Goal: Transaction & Acquisition: Obtain resource

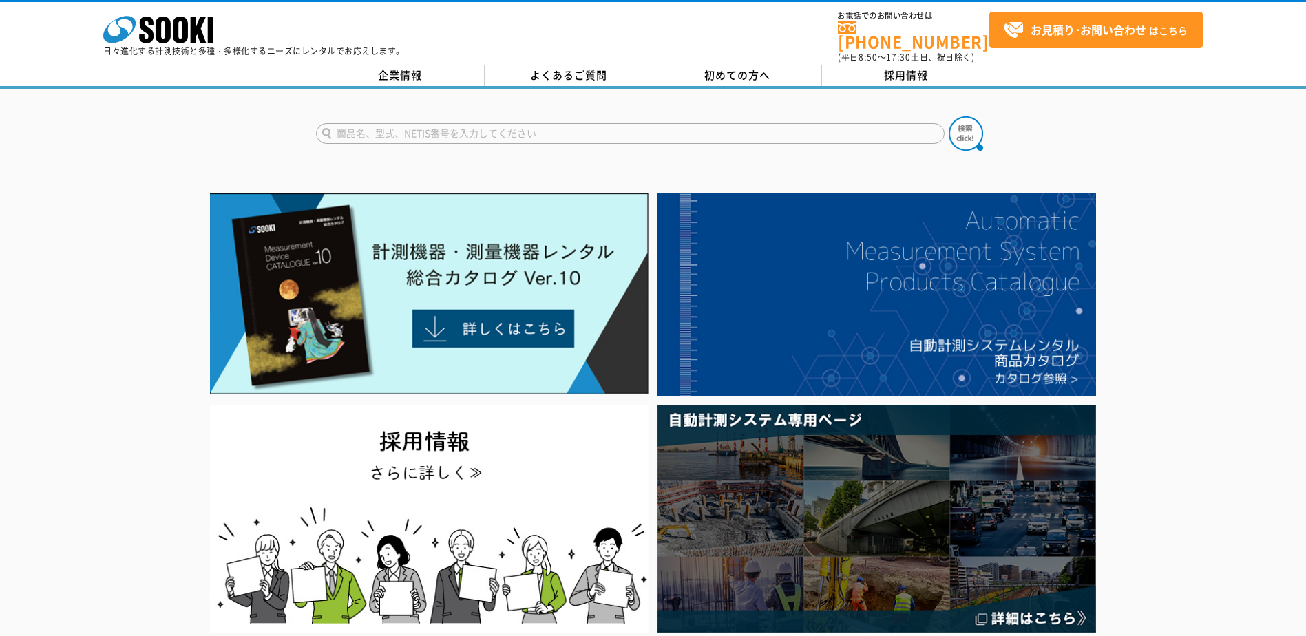
click at [468, 123] on input "text" at bounding box center [630, 133] width 628 height 21
type input "シュミットハンマー"
click at [948, 116] on button at bounding box center [965, 133] width 34 height 34
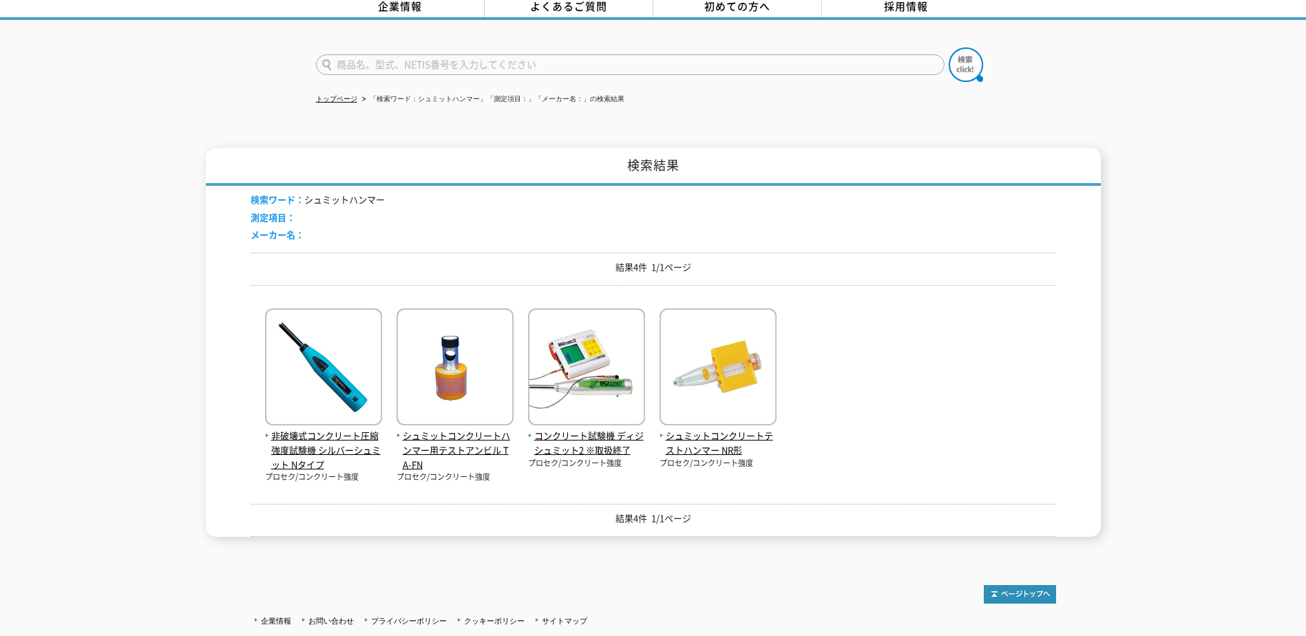
scroll to position [138, 0]
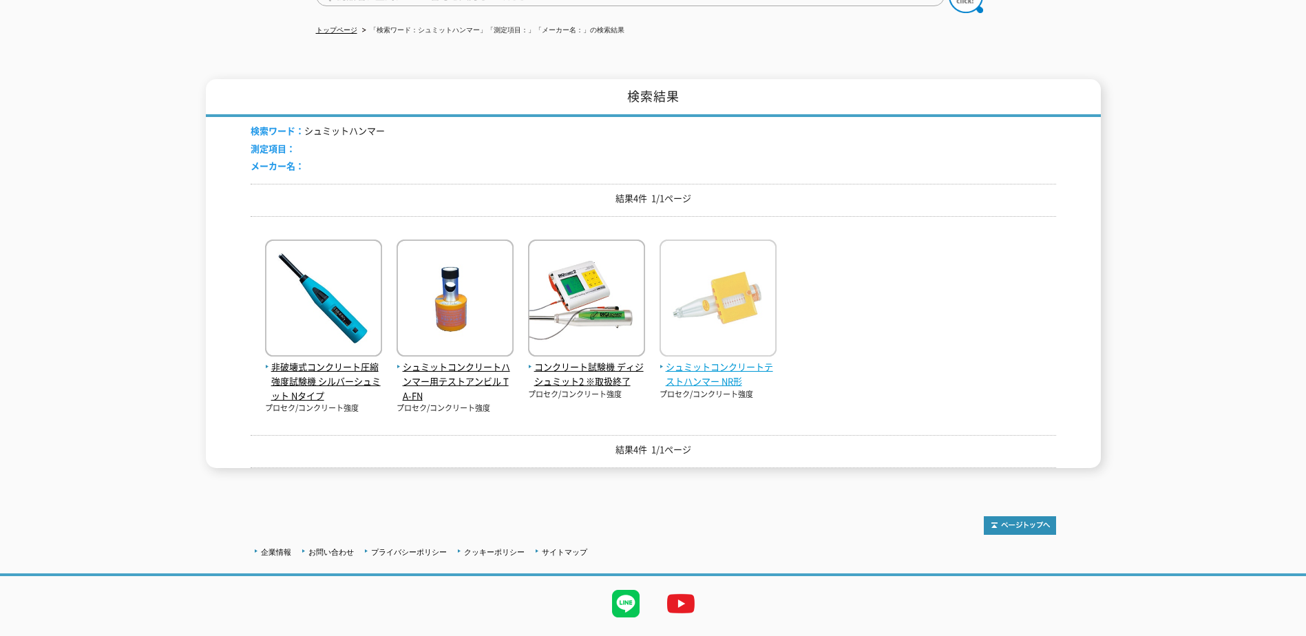
click at [718, 360] on span "シュミットコンクリートテストハンマー NR形" at bounding box center [717, 374] width 117 height 29
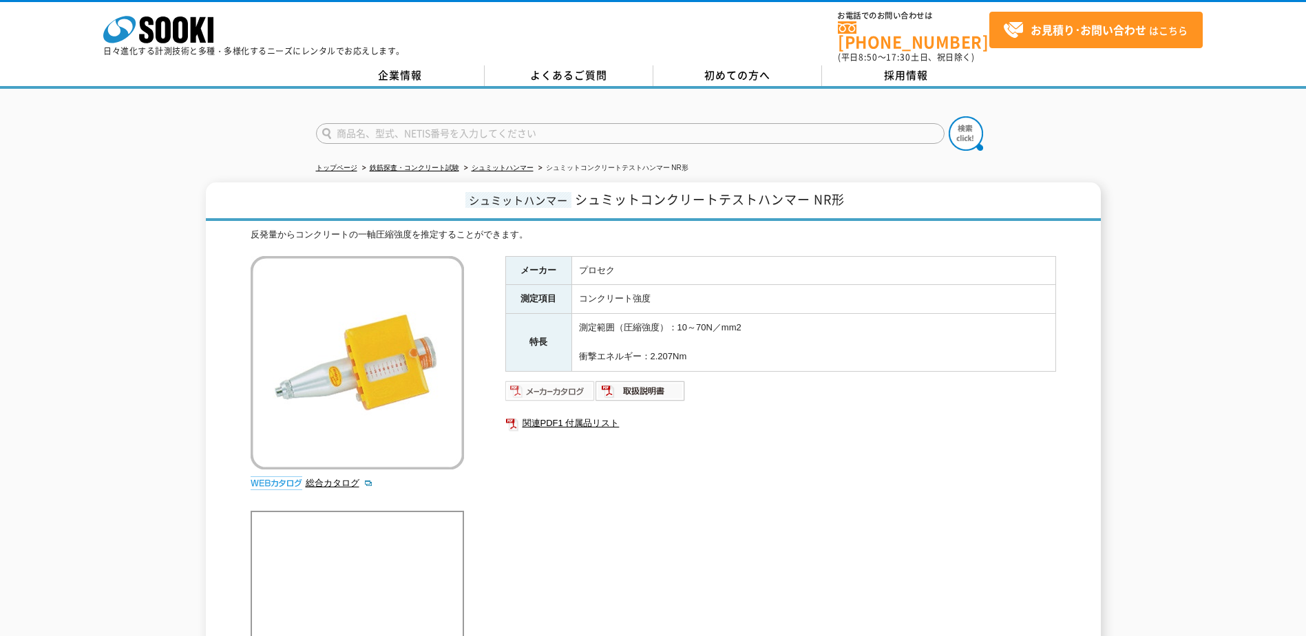
click at [559, 382] on img at bounding box center [550, 391] width 90 height 22
click at [421, 164] on link "鉄筋探査・コンクリート試験" at bounding box center [414, 168] width 89 height 8
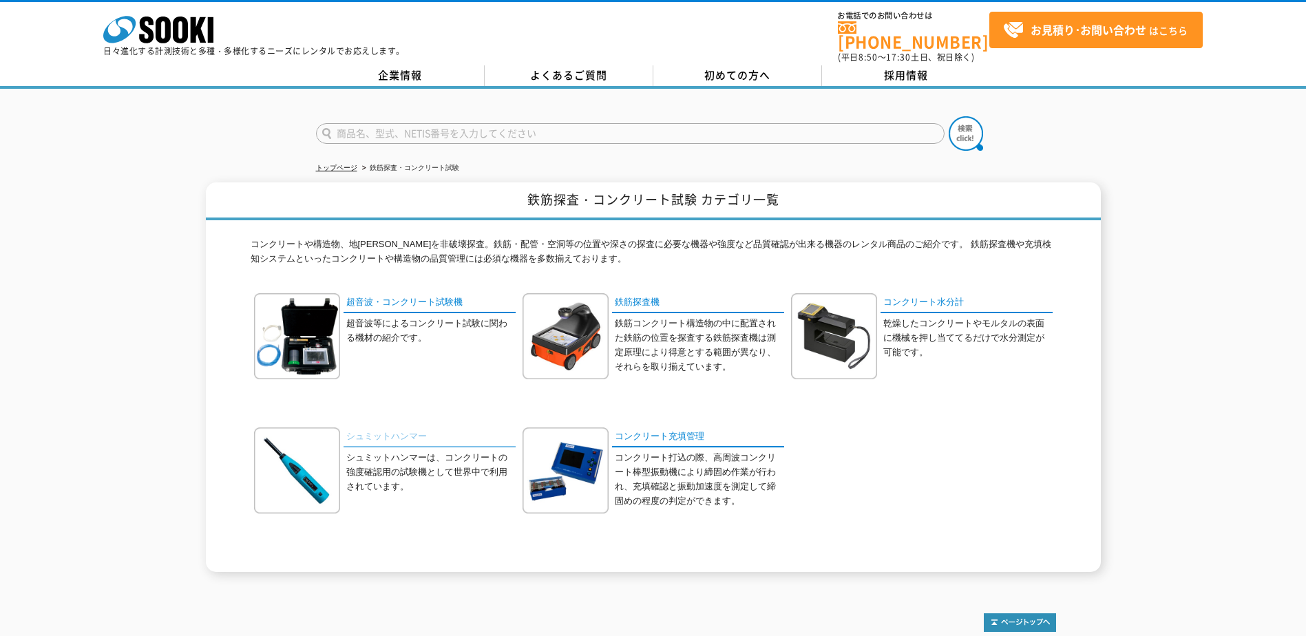
click at [381, 427] on link "シュミットハンマー" at bounding box center [429, 437] width 172 height 20
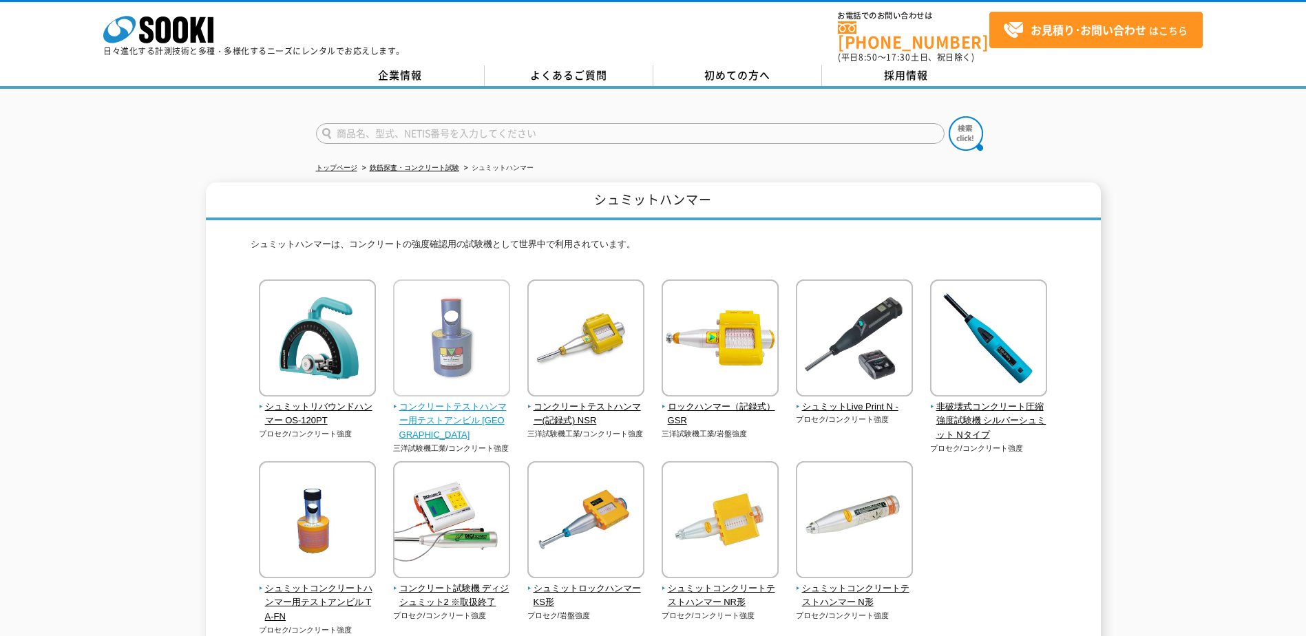
scroll to position [138, 0]
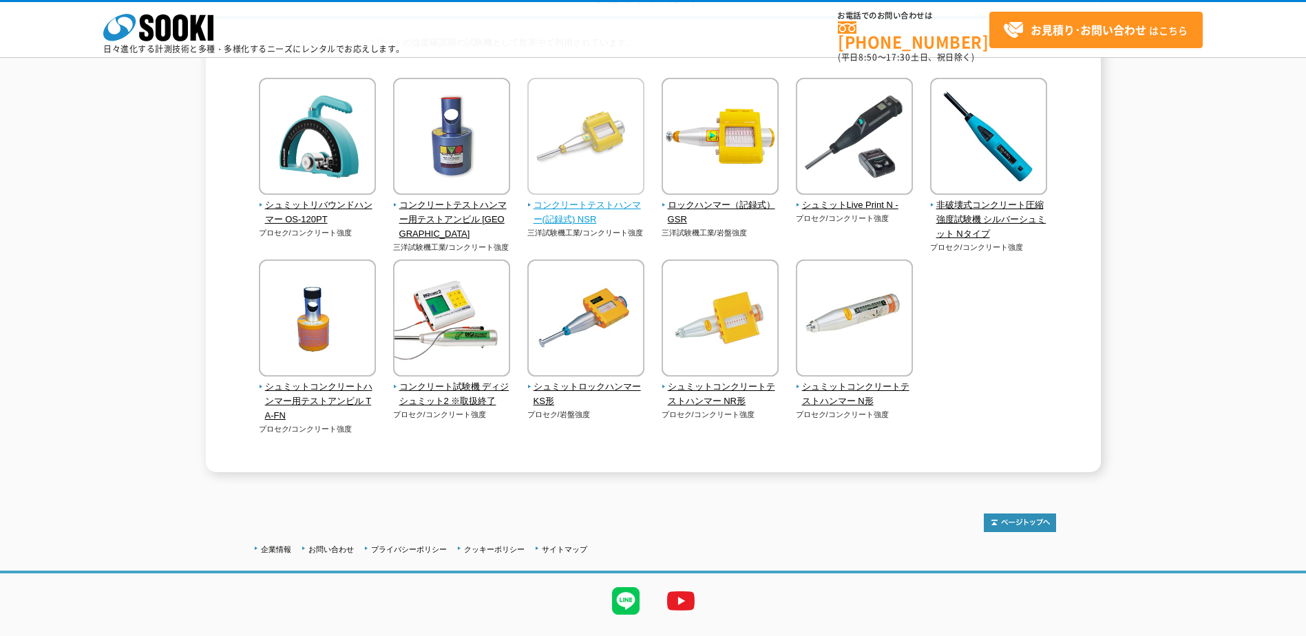
click at [578, 203] on span "コンクリートテストハンマー(記録式) NSR" at bounding box center [586, 212] width 118 height 29
click at [692, 397] on span "シュミットコンクリートテストハンマー NR形" at bounding box center [720, 394] width 118 height 29
click at [571, 218] on span "コンクリートテストハンマー(記録式) NSR" at bounding box center [586, 212] width 118 height 29
click at [715, 386] on span "シュミットコンクリートテストハンマー NR形" at bounding box center [720, 394] width 118 height 29
click at [577, 218] on span "コンクリートテストハンマー(記録式) NSR" at bounding box center [586, 212] width 118 height 29
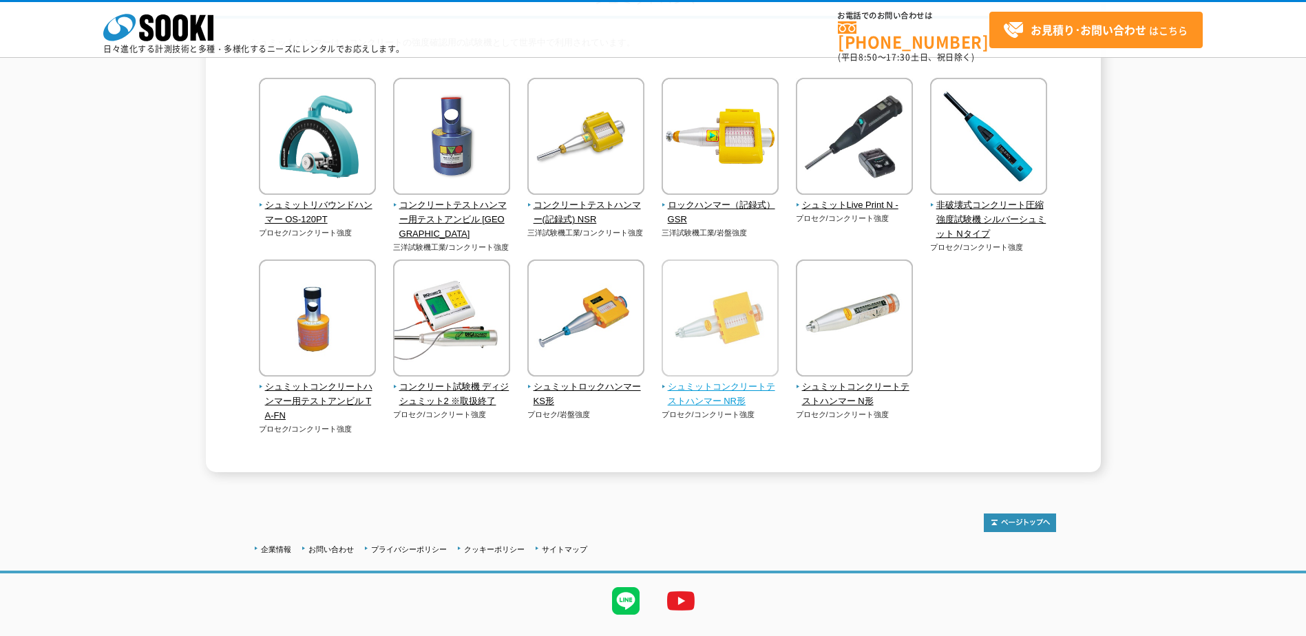
click at [730, 394] on span "シュミットコンクリートテストハンマー NR形" at bounding box center [720, 394] width 118 height 29
click at [566, 202] on span "コンクリートテストハンマー(記録式) NSR" at bounding box center [586, 212] width 118 height 29
click at [563, 202] on span "コンクリートテストハンマー(記録式) NSR" at bounding box center [586, 212] width 118 height 29
click at [704, 409] on p "プロセク/コンクリート強度" at bounding box center [720, 415] width 118 height 12
click at [702, 396] on span "シュミットコンクリートテストハンマー NR形" at bounding box center [720, 394] width 118 height 29
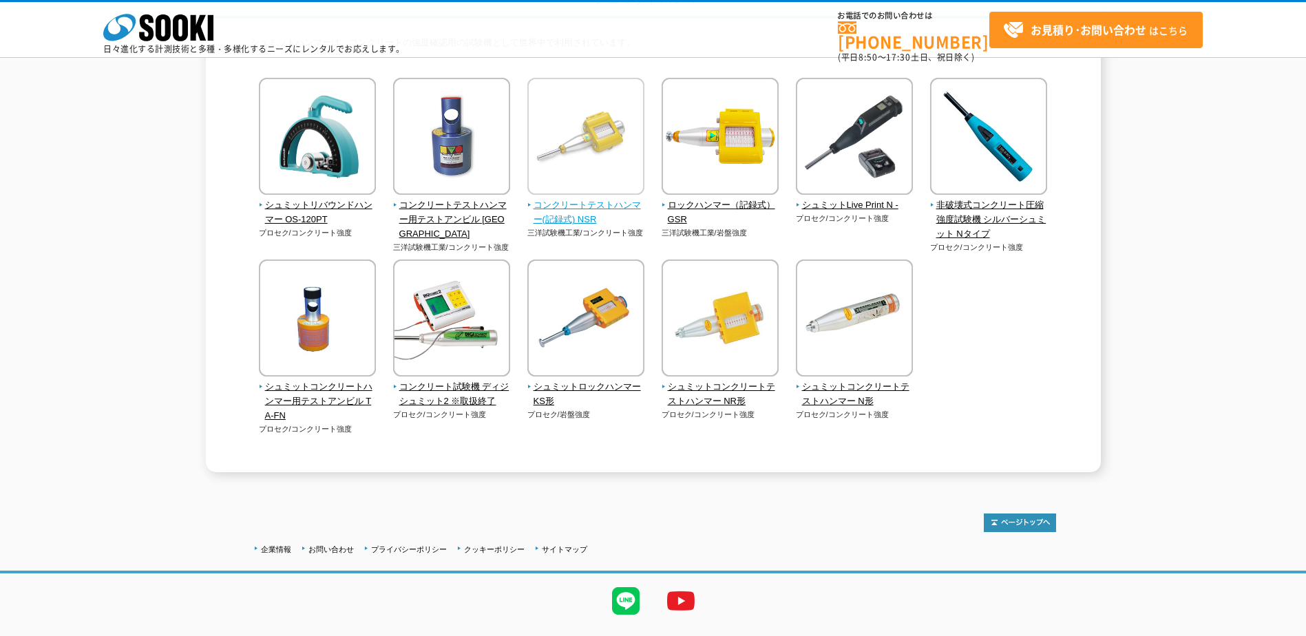
click at [581, 212] on span "コンクリートテストハンマー(記録式) NSR" at bounding box center [586, 212] width 118 height 29
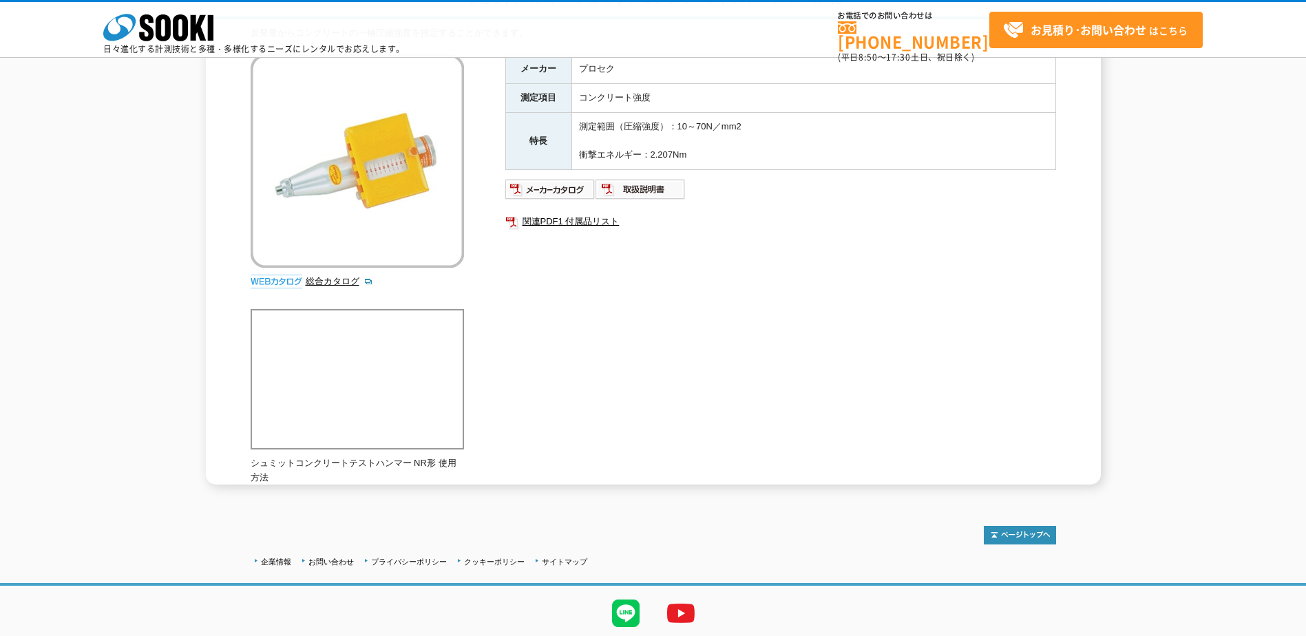
scroll to position [182, 0]
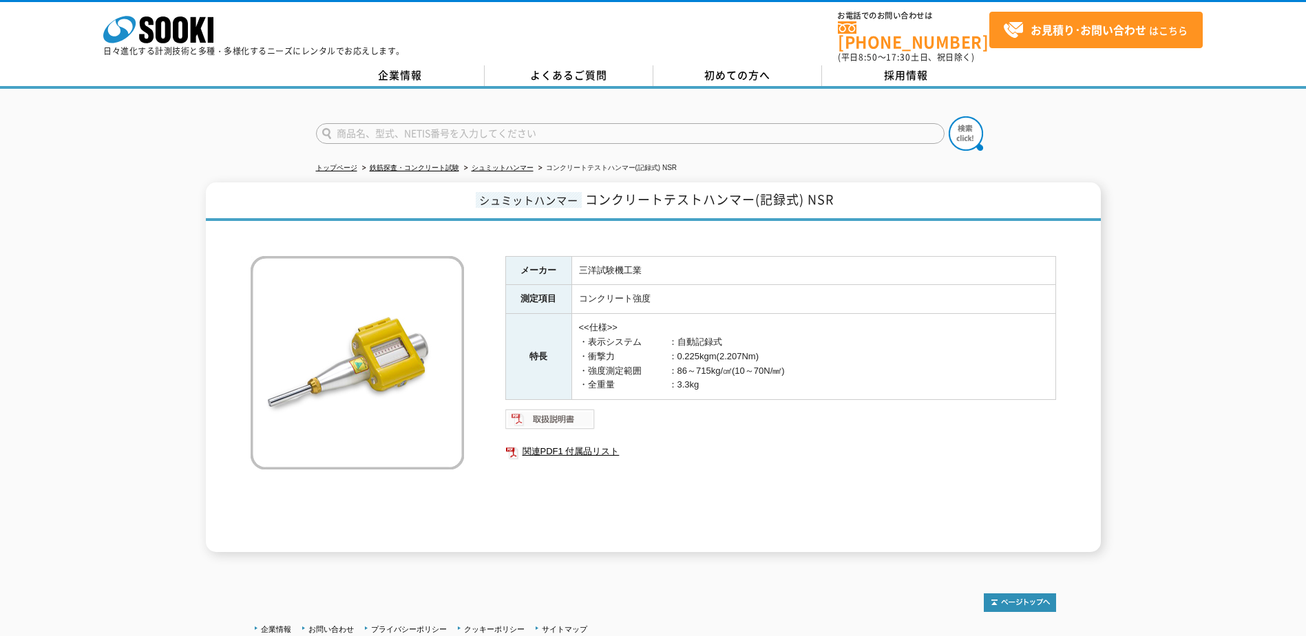
click at [563, 414] on img at bounding box center [550, 419] width 90 height 22
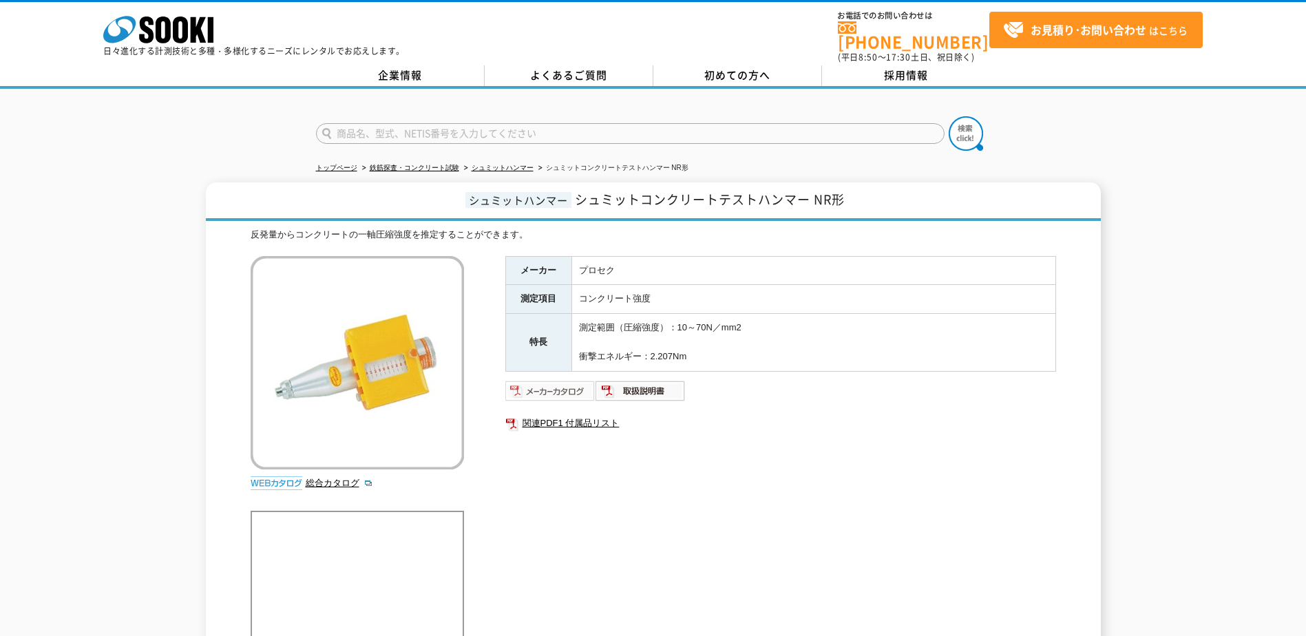
click at [577, 381] on img at bounding box center [550, 391] width 90 height 22
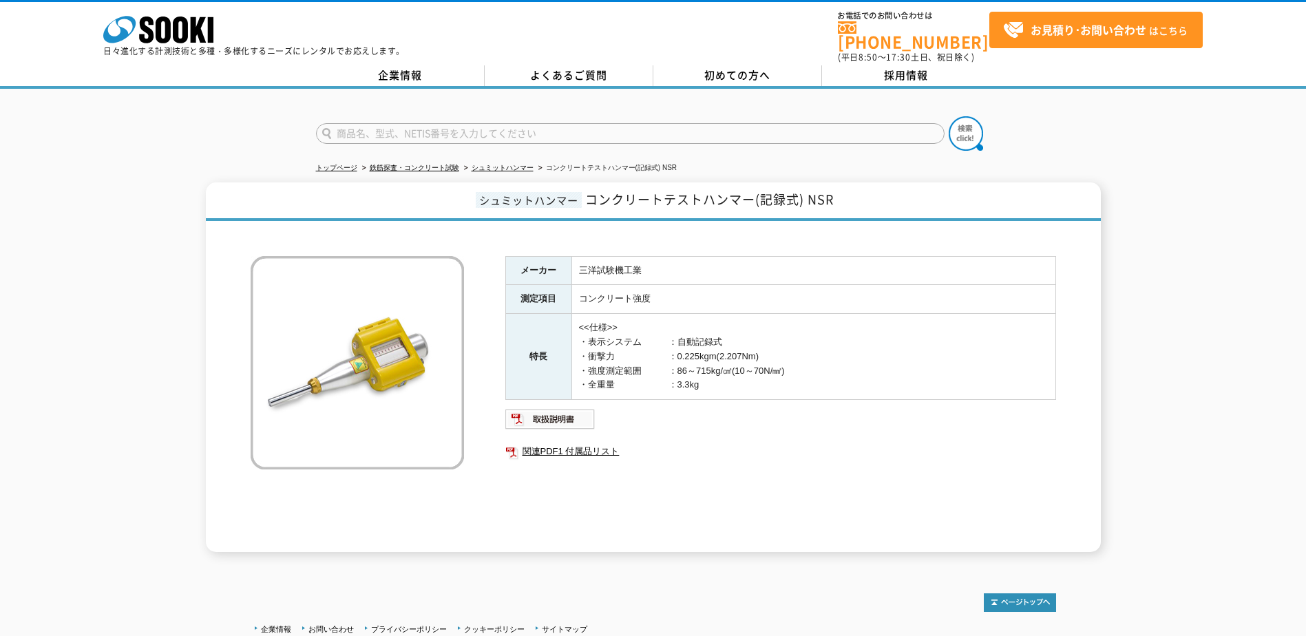
scroll to position [103, 0]
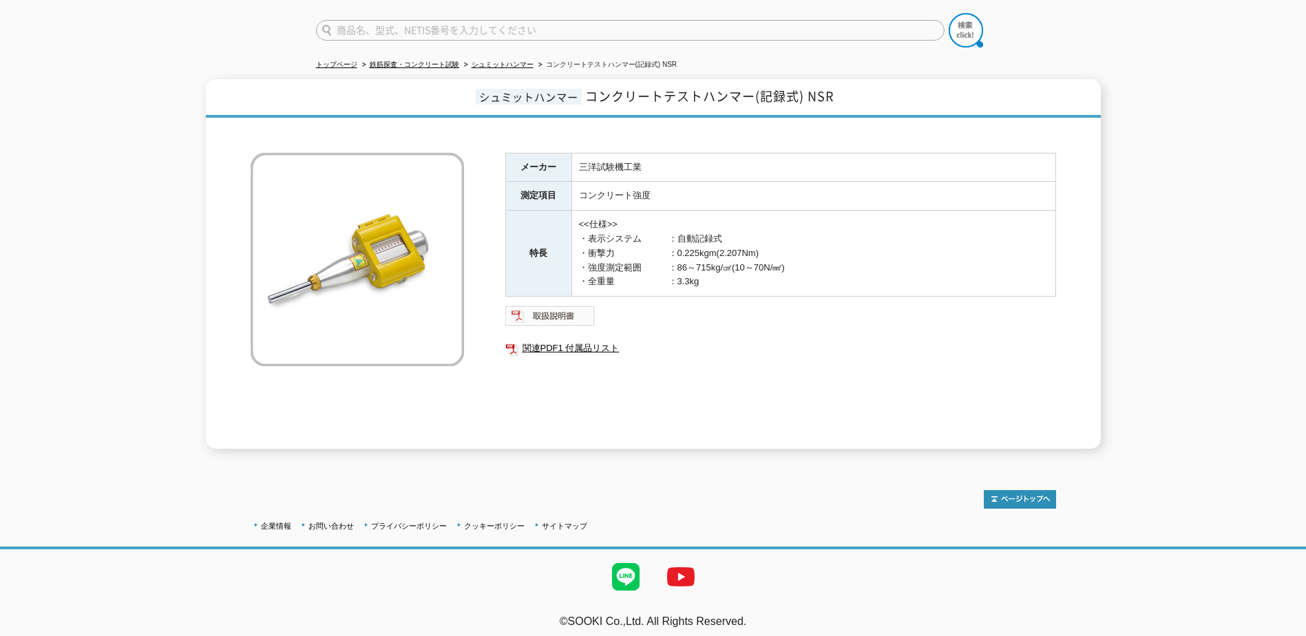
click at [546, 308] on img at bounding box center [550, 316] width 90 height 22
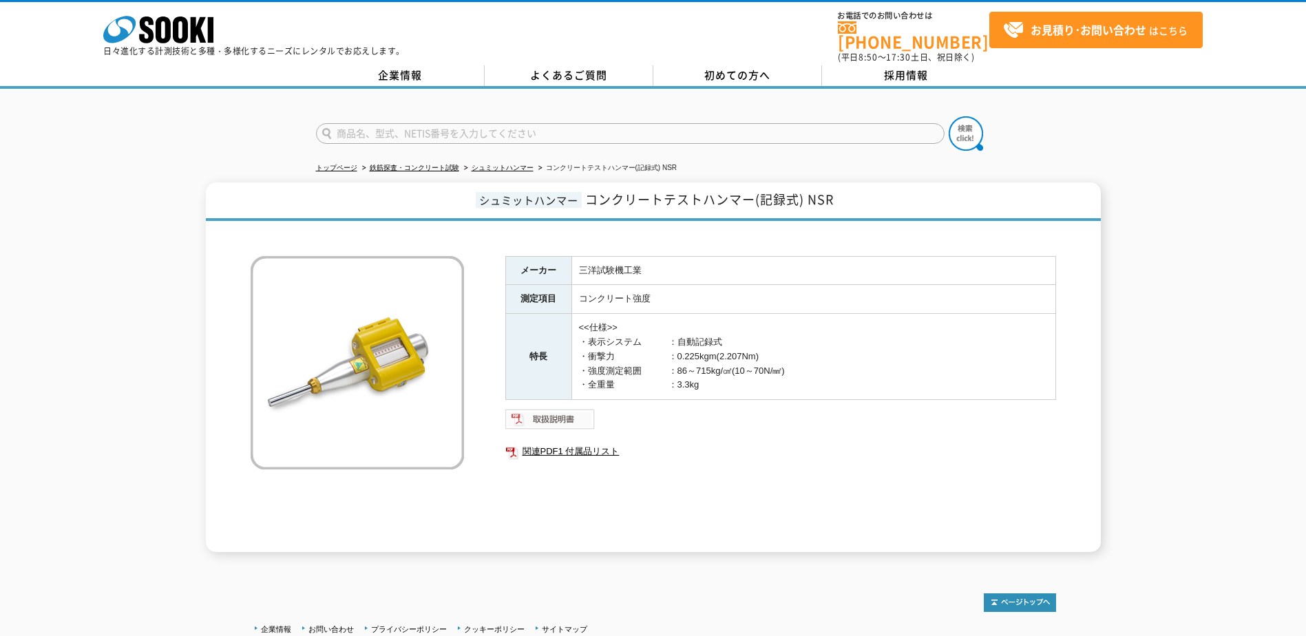
click at [560, 408] on img at bounding box center [550, 419] width 90 height 22
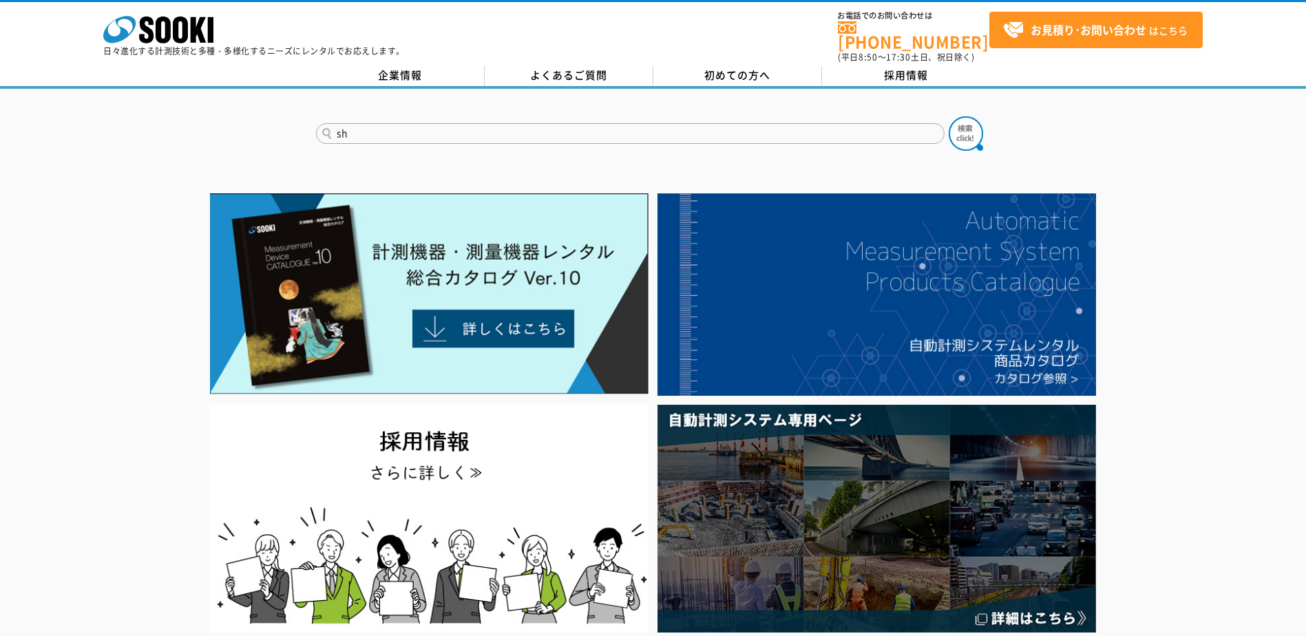
type input "s"
type input "shumitto"
click at [948, 116] on button at bounding box center [965, 133] width 34 height 34
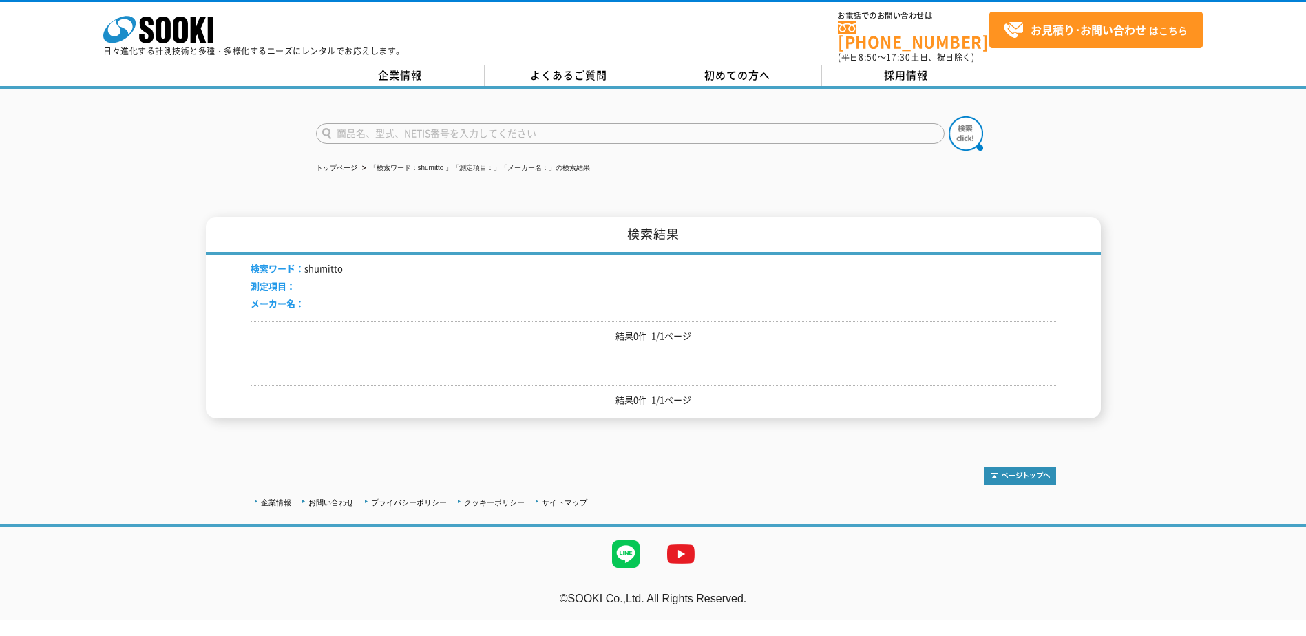
click at [416, 129] on input "text" at bounding box center [630, 133] width 628 height 21
type input "シュミットハンマー"
click at [957, 130] on img at bounding box center [965, 133] width 34 height 34
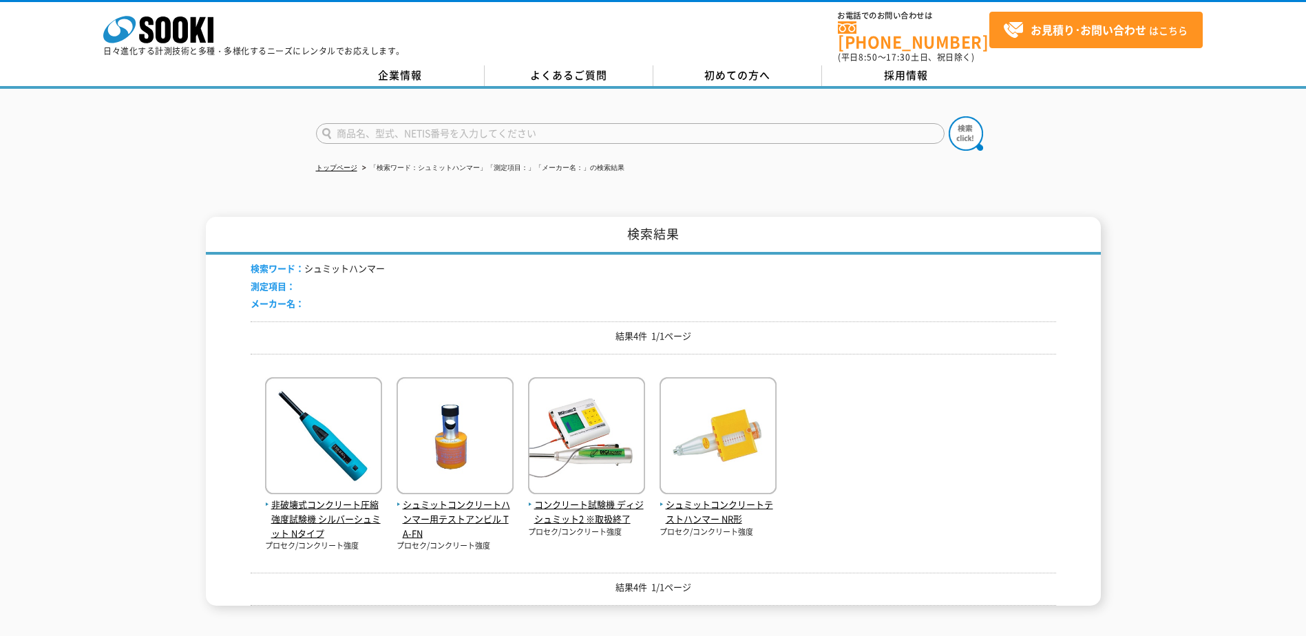
click at [434, 125] on input "text" at bounding box center [630, 133] width 628 height 21
type input "コンクリートテストハンマー"
click at [948, 116] on button at bounding box center [965, 133] width 34 height 34
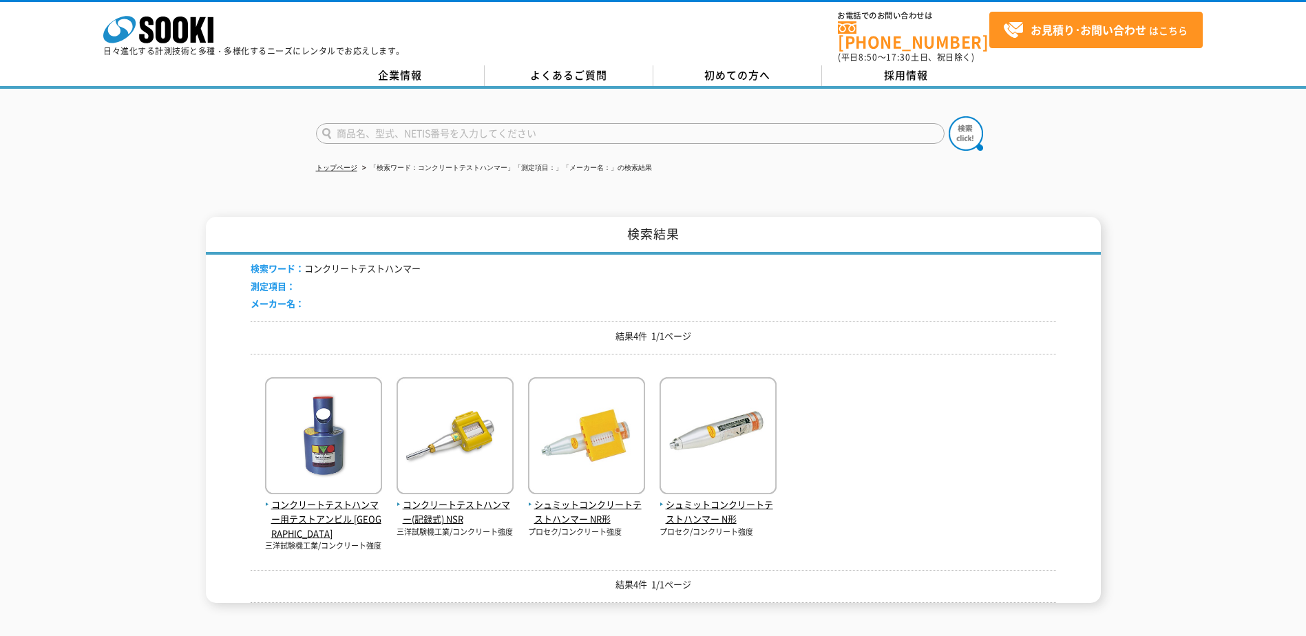
click at [863, 277] on div "検索ワード： コンクリートテストハンマー 測定項目： メーカー名：" at bounding box center [653, 288] width 805 height 67
